Goal: Task Accomplishment & Management: Use online tool/utility

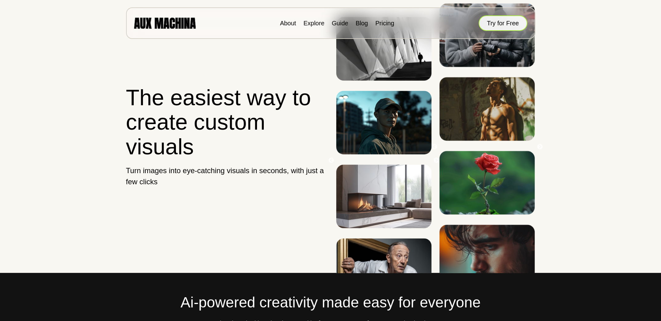
click at [492, 19] on button "Try for Free" at bounding box center [503, 22] width 49 height 15
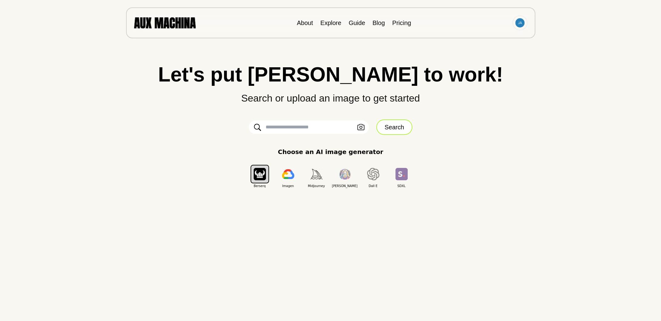
click at [399, 127] on button "Search" at bounding box center [394, 126] width 36 height 15
